Goal: Navigation & Orientation: Find specific page/section

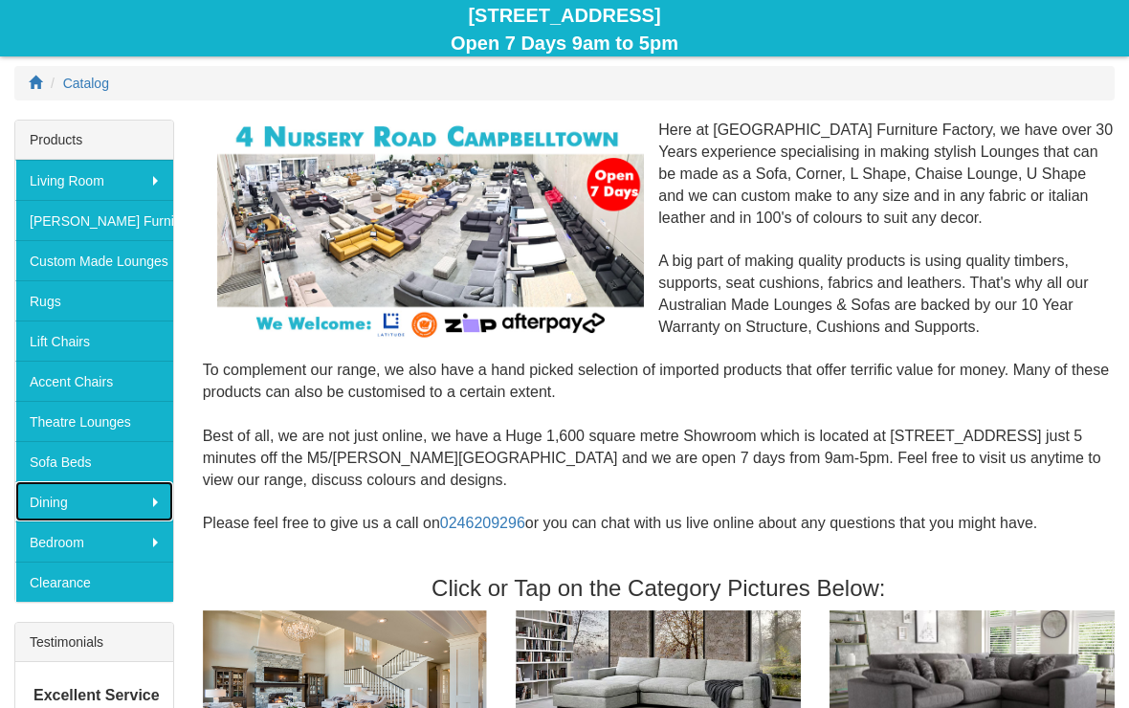
scroll to position [216, 0]
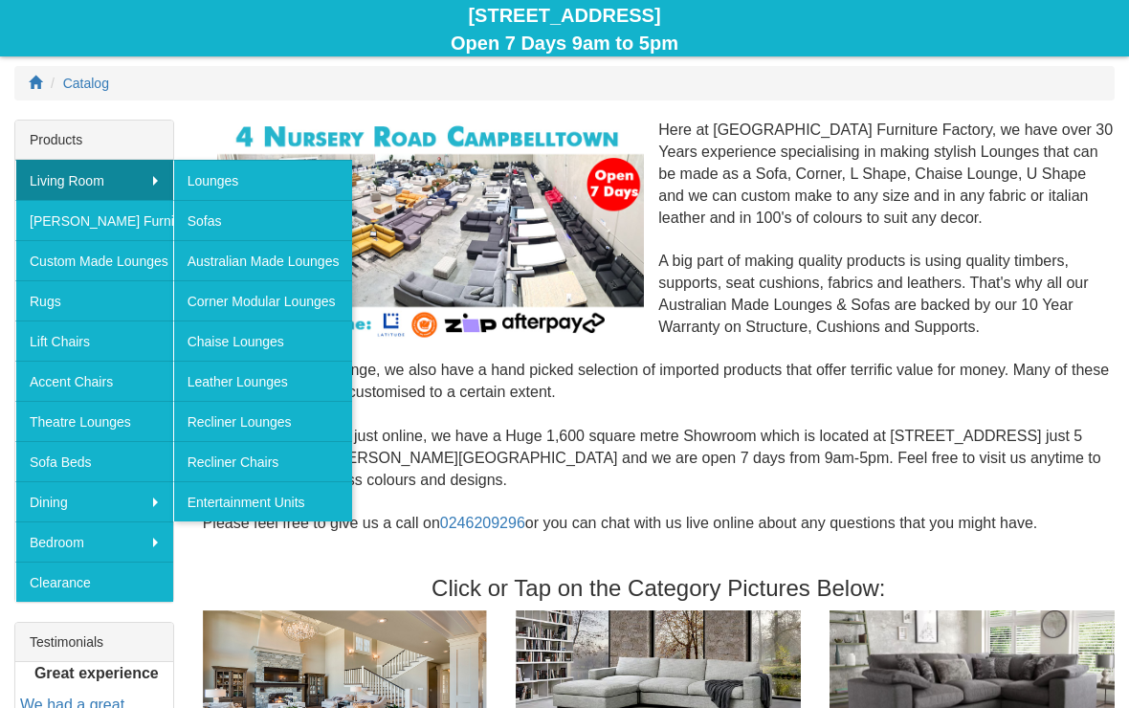
click at [280, 345] on link "Chaise Lounges" at bounding box center [263, 340] width 180 height 40
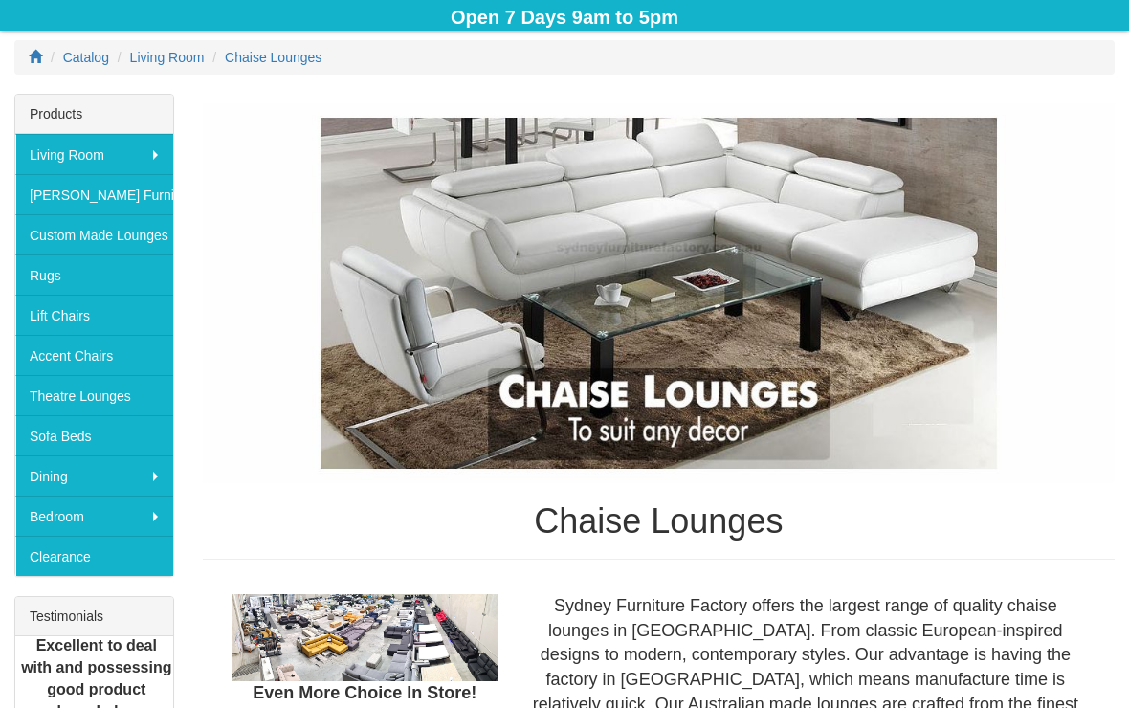
scroll to position [242, 0]
click at [125, 193] on link "[PERSON_NAME] Furniture" at bounding box center [94, 194] width 158 height 40
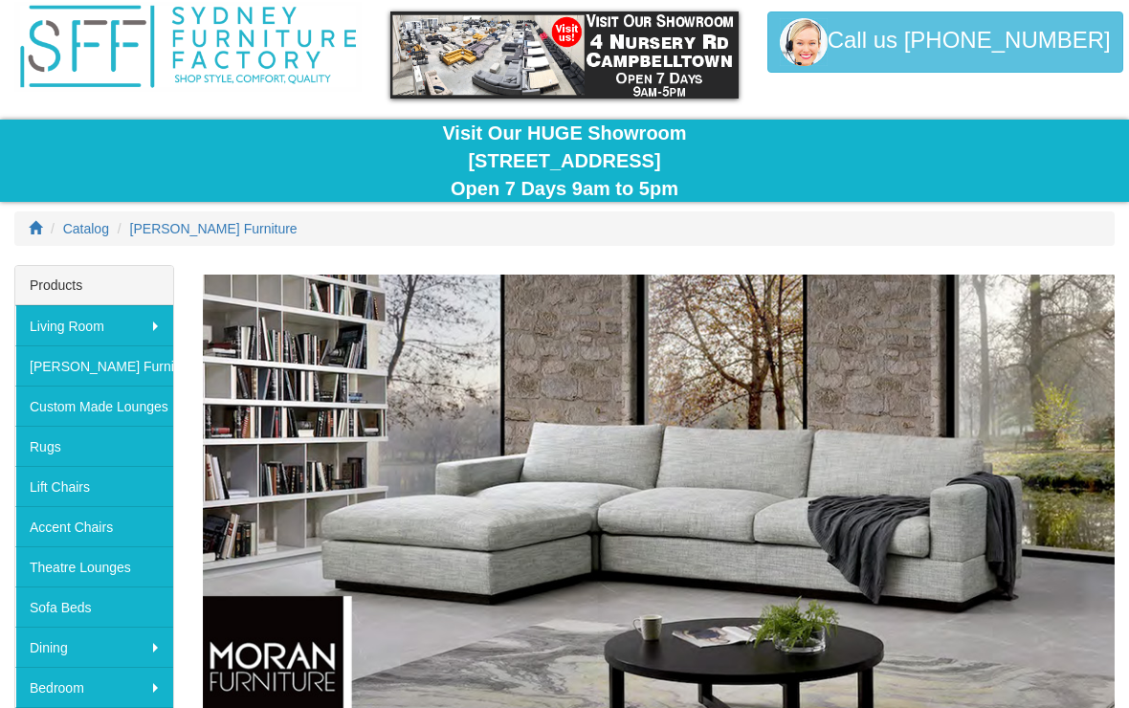
scroll to position [71, 0]
click at [143, 408] on link "Custom Made Lounges" at bounding box center [94, 406] width 158 height 40
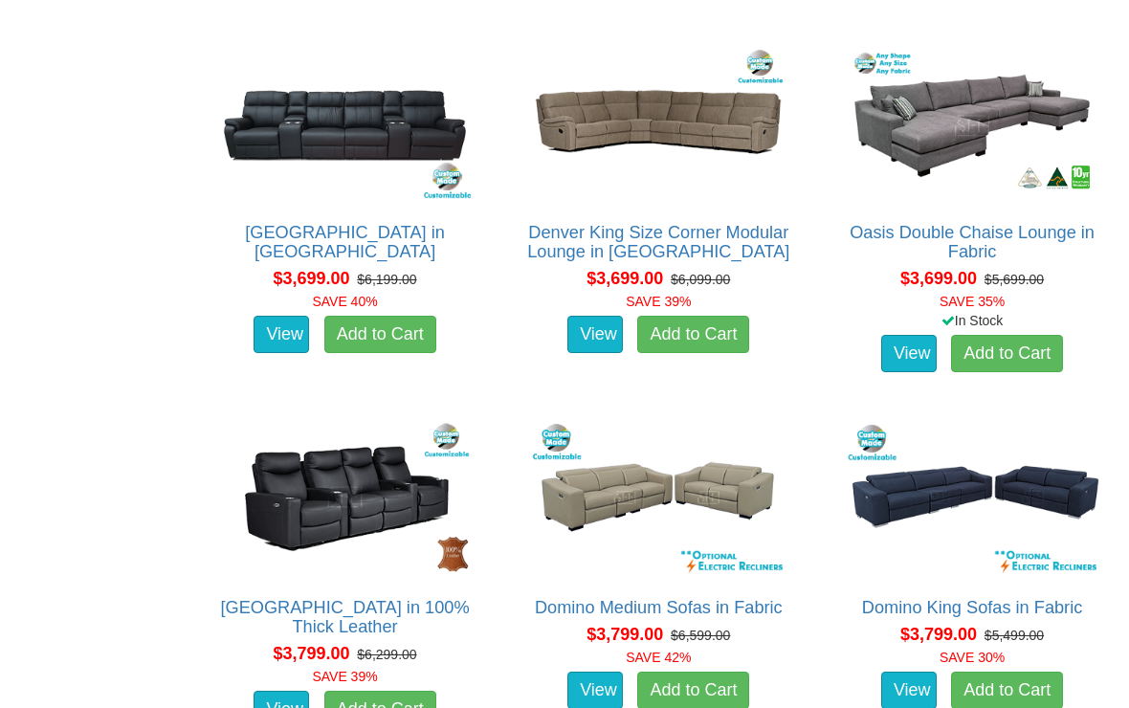
scroll to position [5665, 0]
